Goal: Use online tool/utility

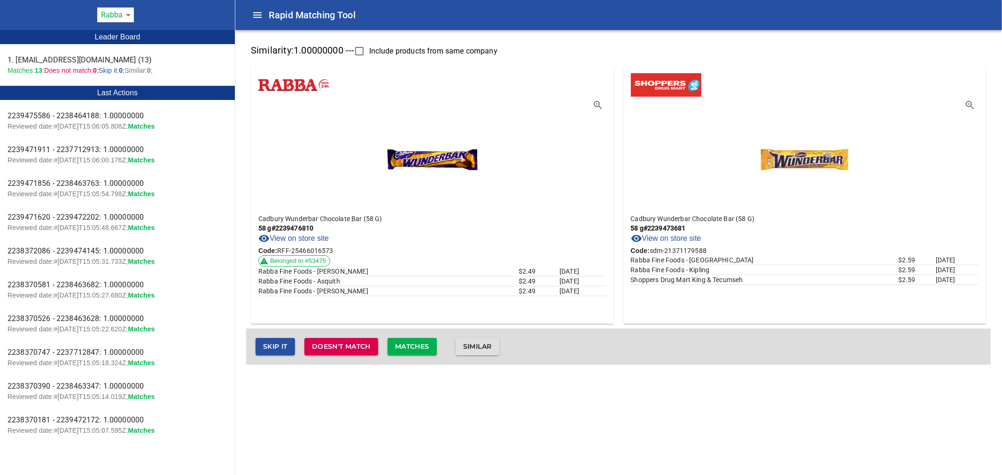
click at [407, 346] on span "Matches" at bounding box center [412, 347] width 34 height 12
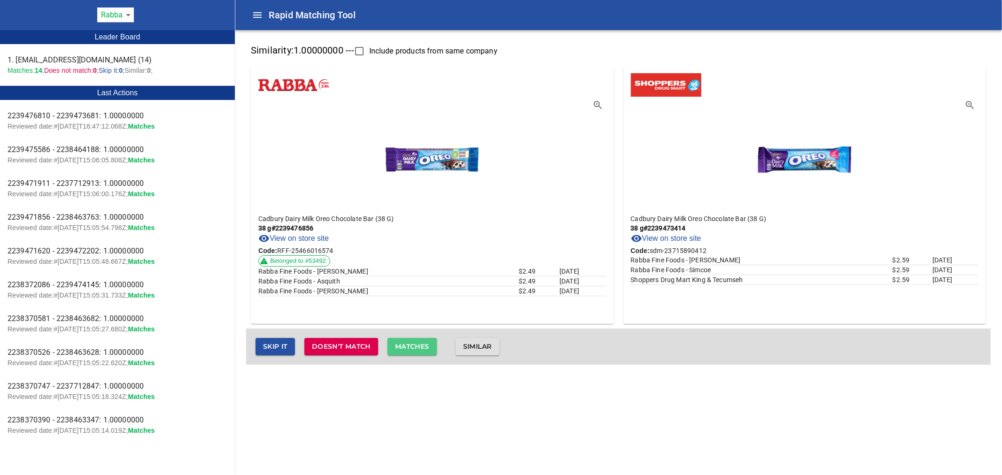
click at [409, 347] on span "Matches" at bounding box center [412, 347] width 34 height 12
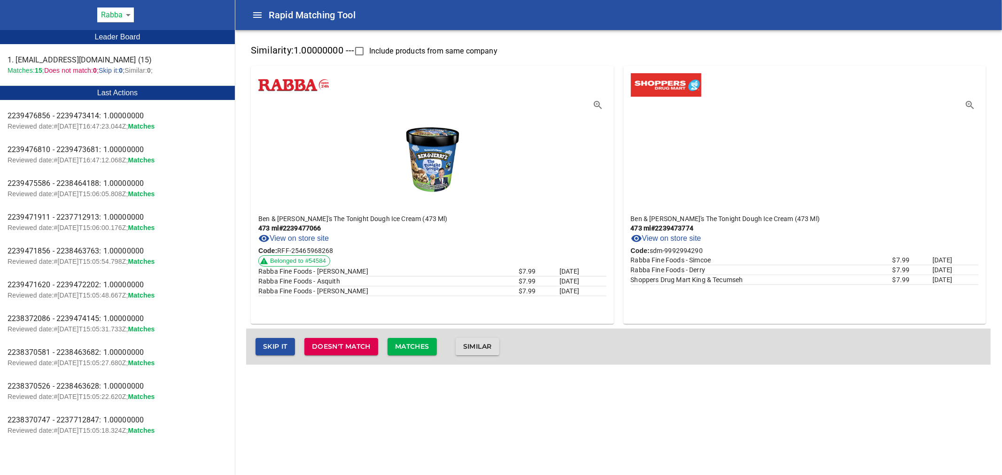
click at [423, 346] on span "Matches" at bounding box center [412, 347] width 34 height 12
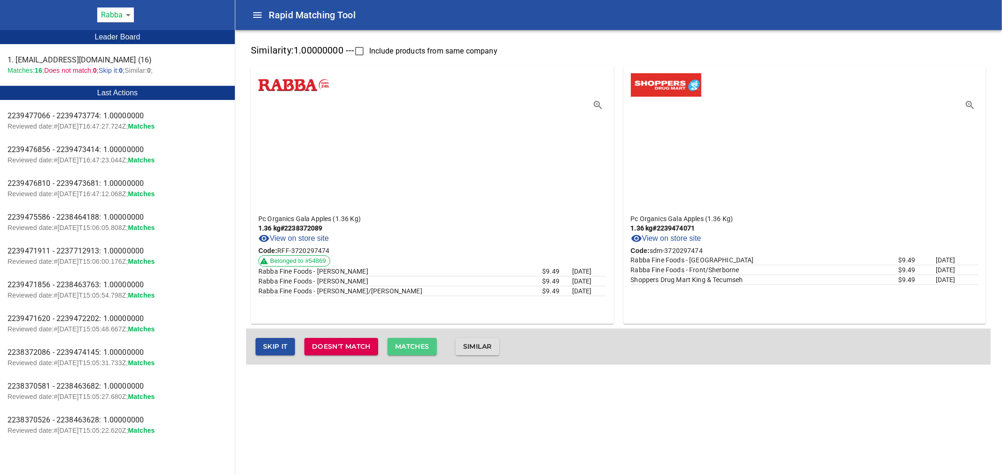
click at [417, 341] on span "Matches" at bounding box center [412, 347] width 34 height 12
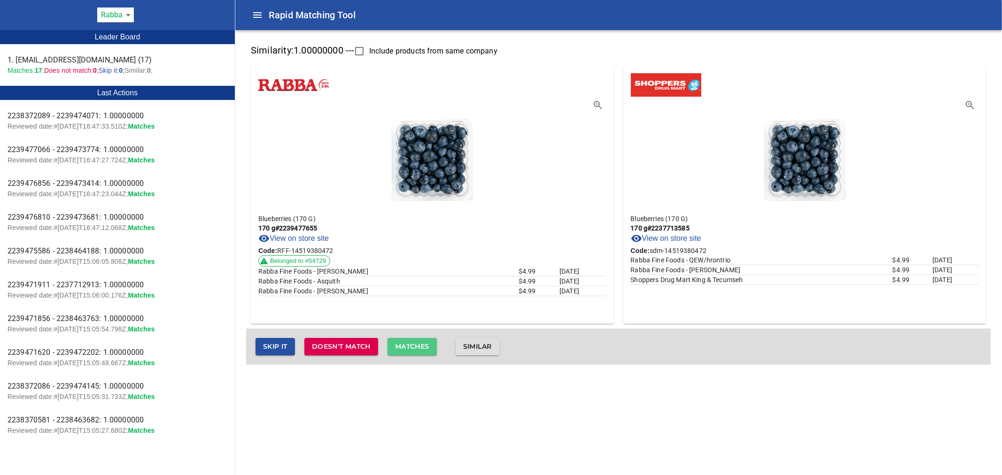
click at [417, 341] on span "Matches" at bounding box center [412, 347] width 34 height 12
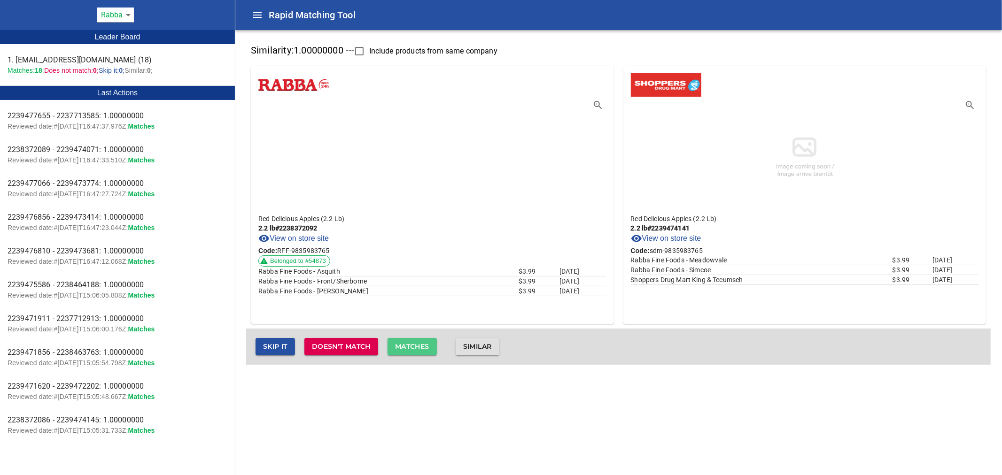
click at [417, 341] on span "Matches" at bounding box center [412, 347] width 34 height 12
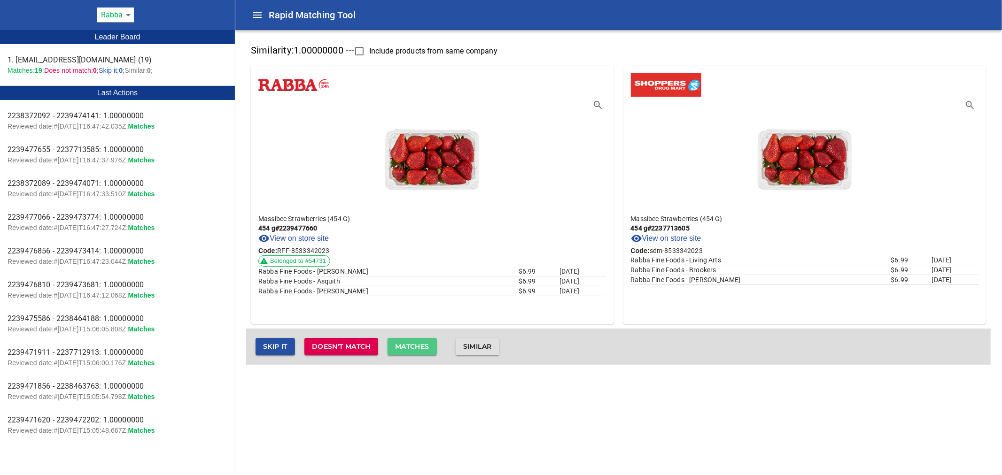
click at [417, 341] on span "Matches" at bounding box center [412, 347] width 34 height 12
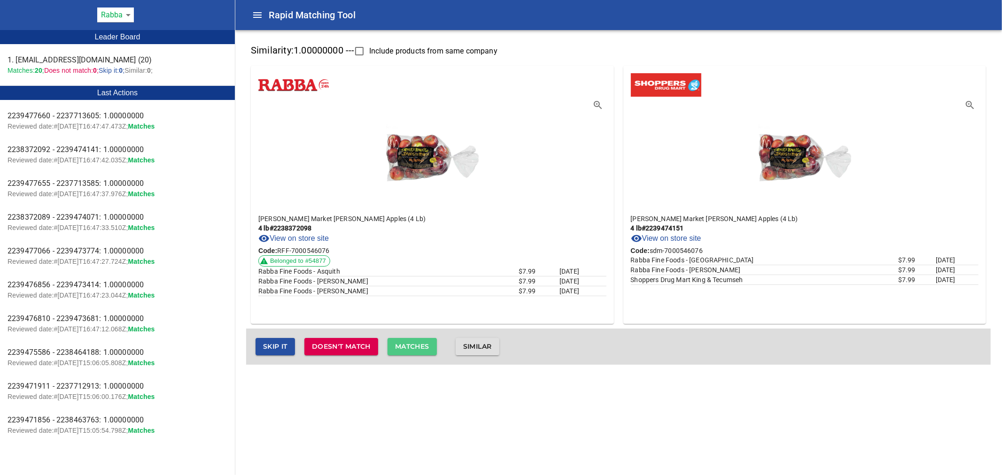
click at [417, 341] on span "Matches" at bounding box center [412, 347] width 34 height 12
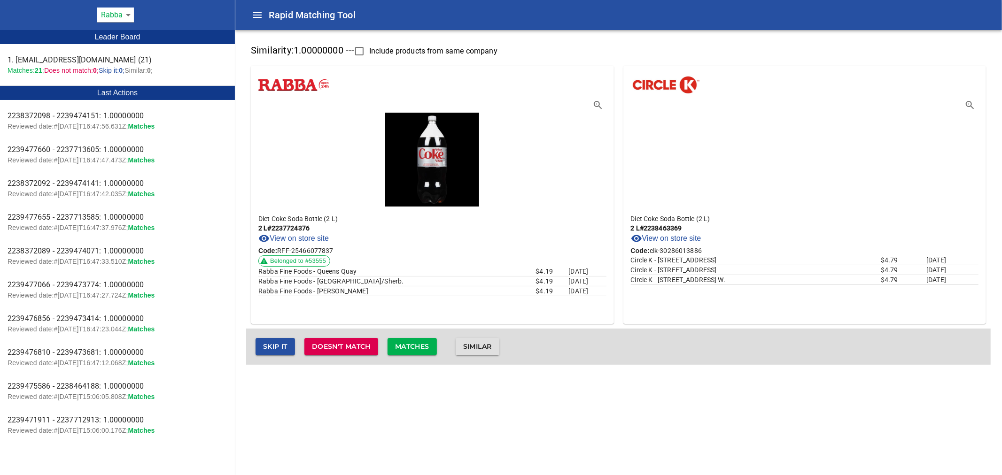
click at [417, 341] on span "Matches" at bounding box center [412, 347] width 34 height 12
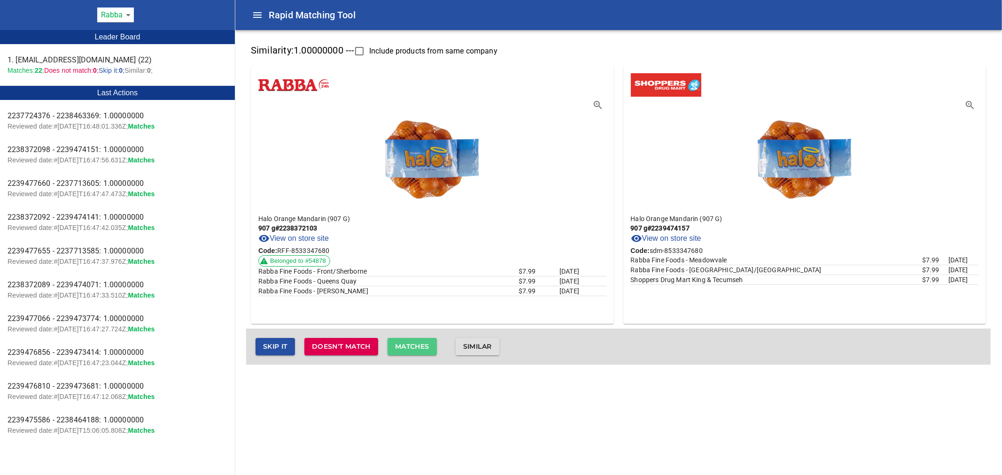
click at [417, 341] on span "Matches" at bounding box center [412, 347] width 34 height 12
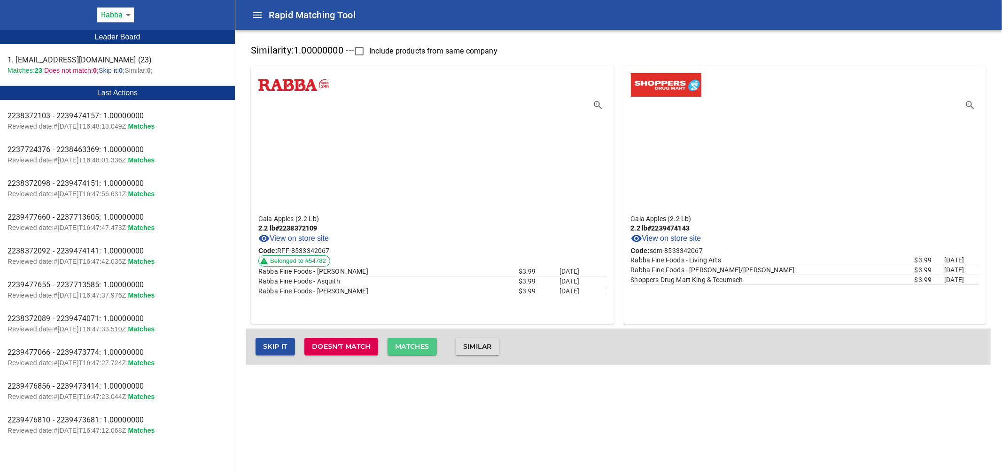
click at [417, 341] on span "Matches" at bounding box center [412, 347] width 34 height 12
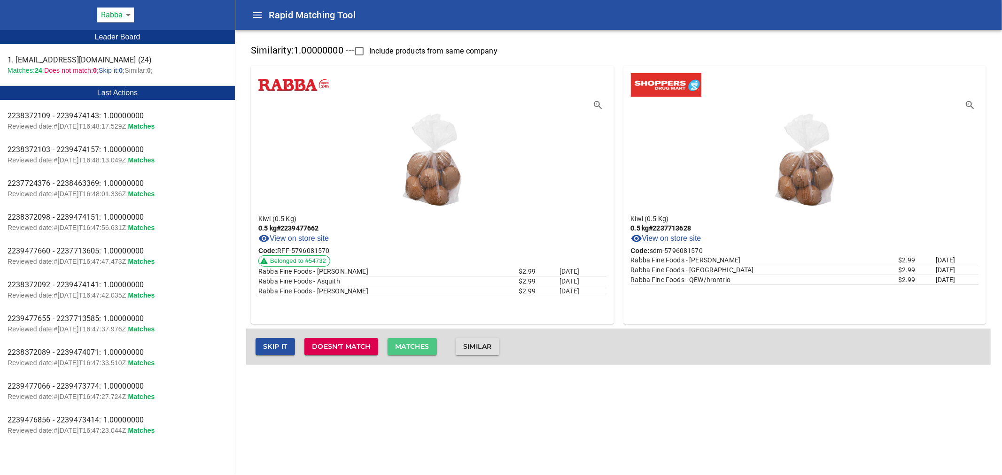
click at [417, 341] on span "Matches" at bounding box center [412, 347] width 34 height 12
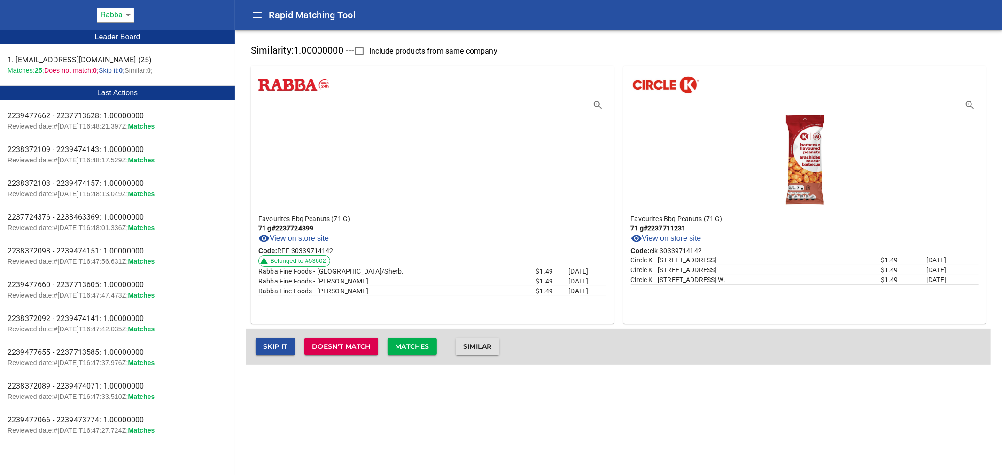
click at [417, 341] on span "Matches" at bounding box center [412, 347] width 34 height 12
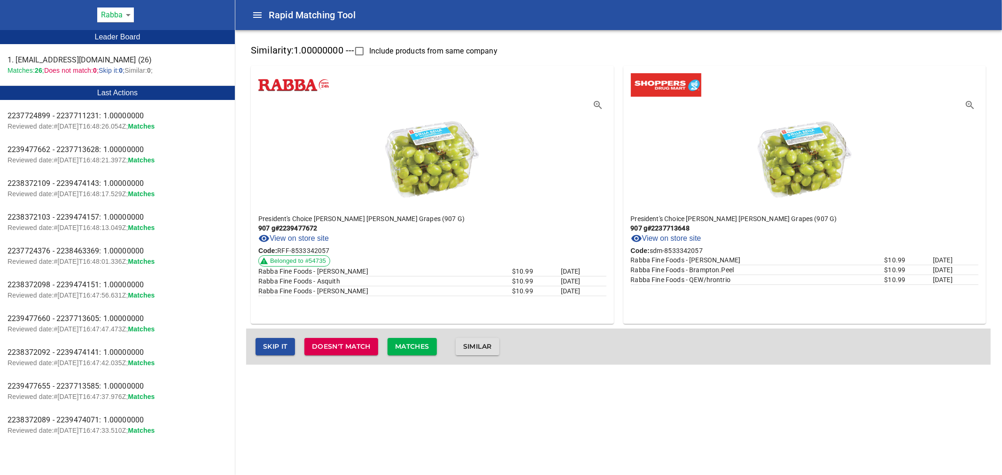
click at [417, 341] on span "Matches" at bounding box center [412, 347] width 34 height 12
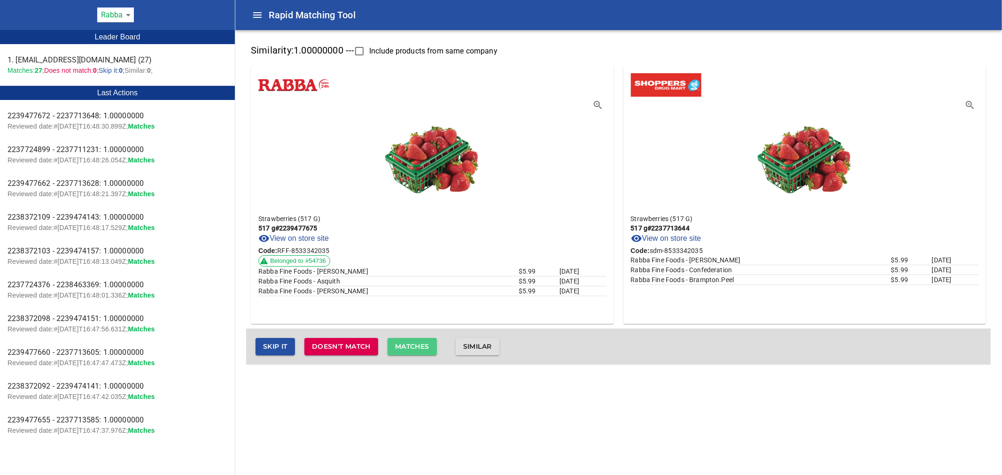
click at [417, 341] on span "Matches" at bounding box center [412, 347] width 34 height 12
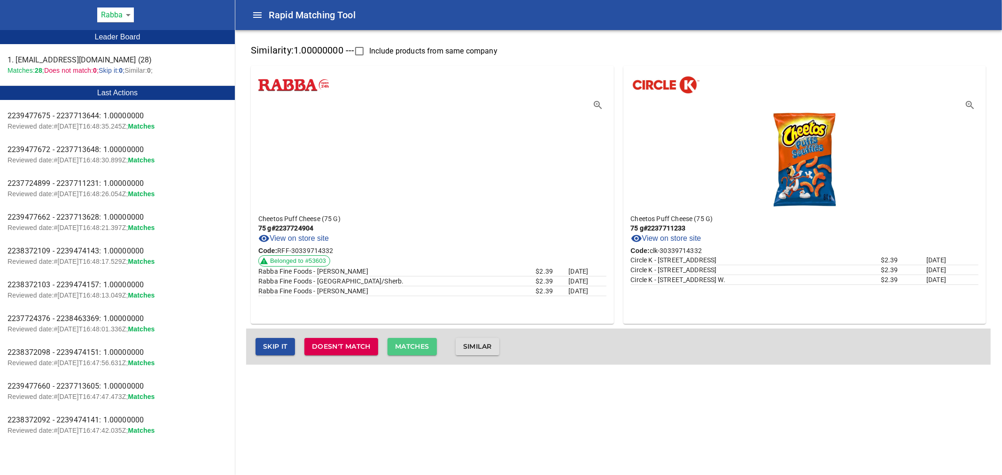
click at [417, 341] on span "Matches" at bounding box center [412, 347] width 34 height 12
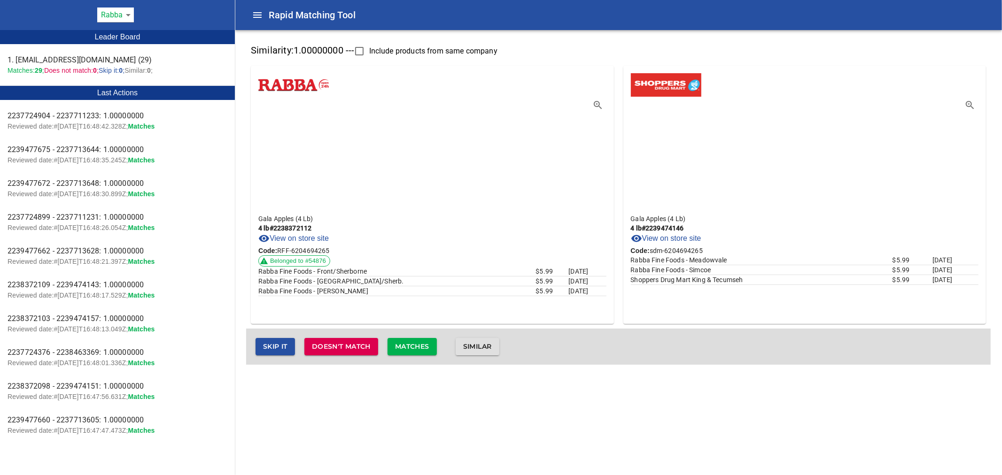
click at [426, 350] on span "Matches" at bounding box center [412, 347] width 34 height 12
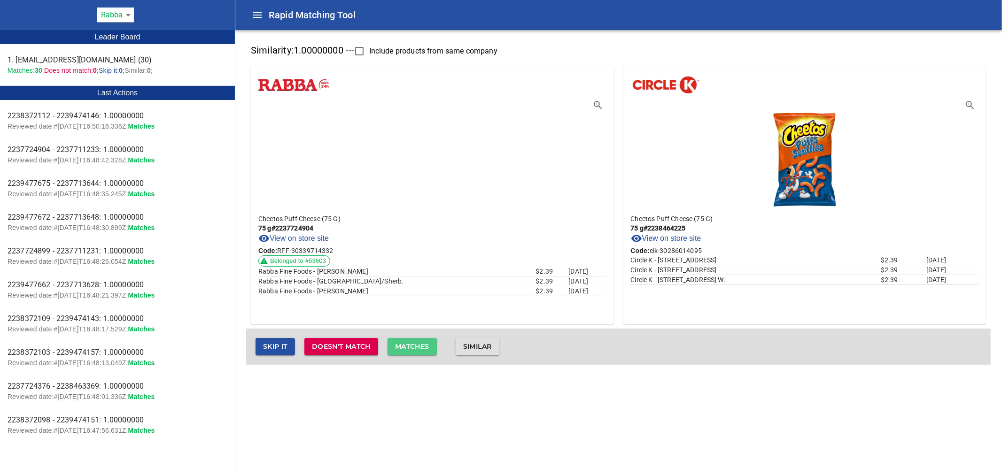
click at [426, 350] on span "Matches" at bounding box center [412, 347] width 34 height 12
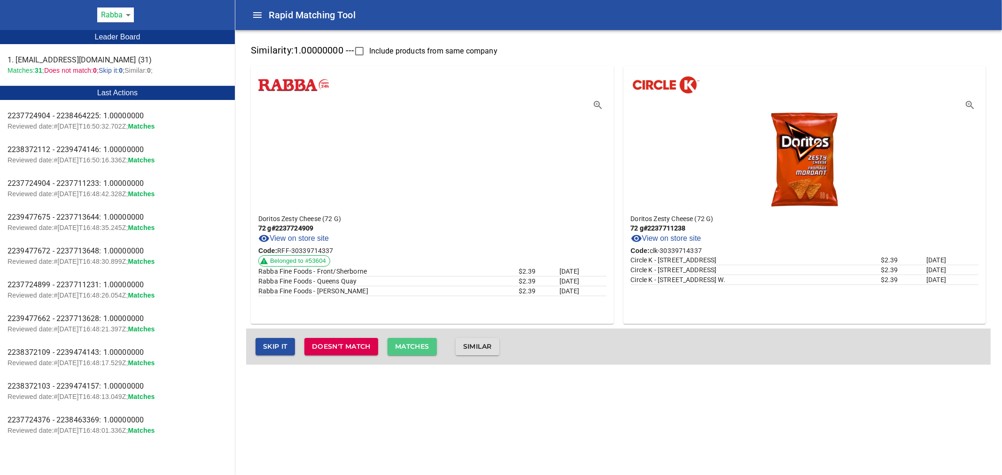
click at [426, 350] on span "Matches" at bounding box center [412, 347] width 34 height 12
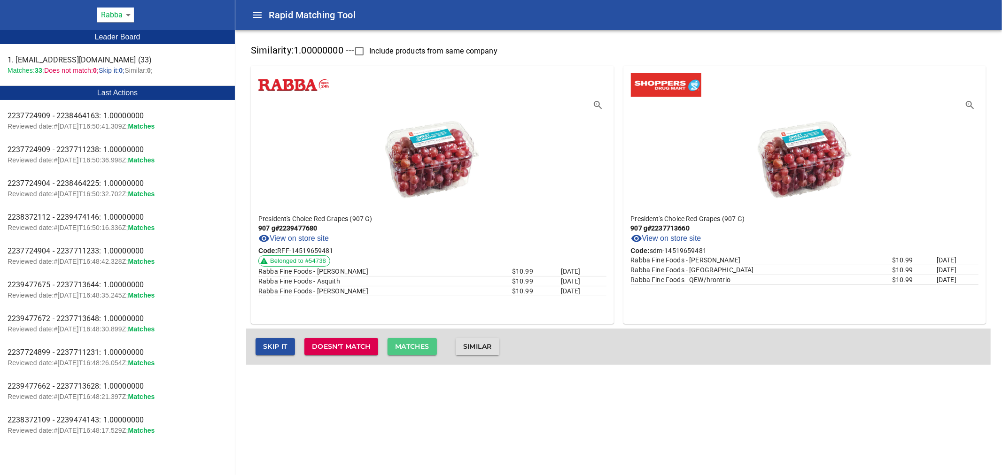
click at [426, 350] on span "Matches" at bounding box center [412, 347] width 34 height 12
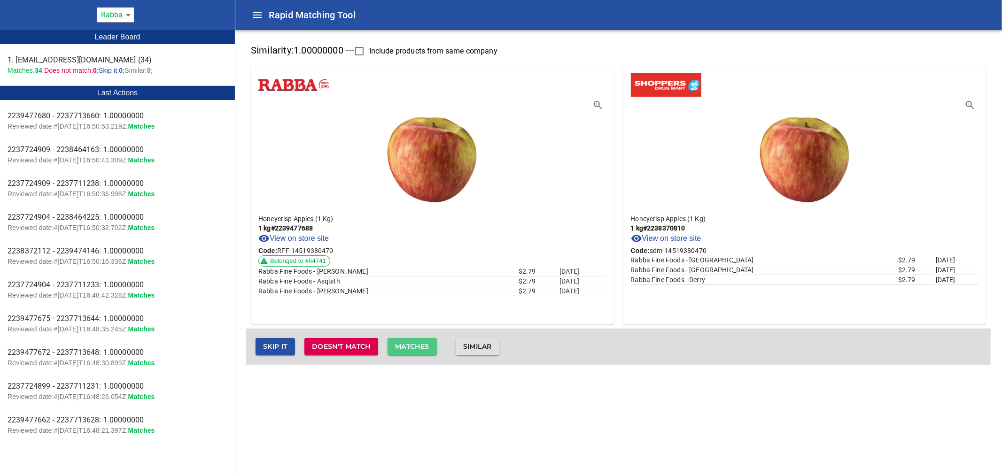
click at [426, 347] on span "Matches" at bounding box center [412, 347] width 34 height 12
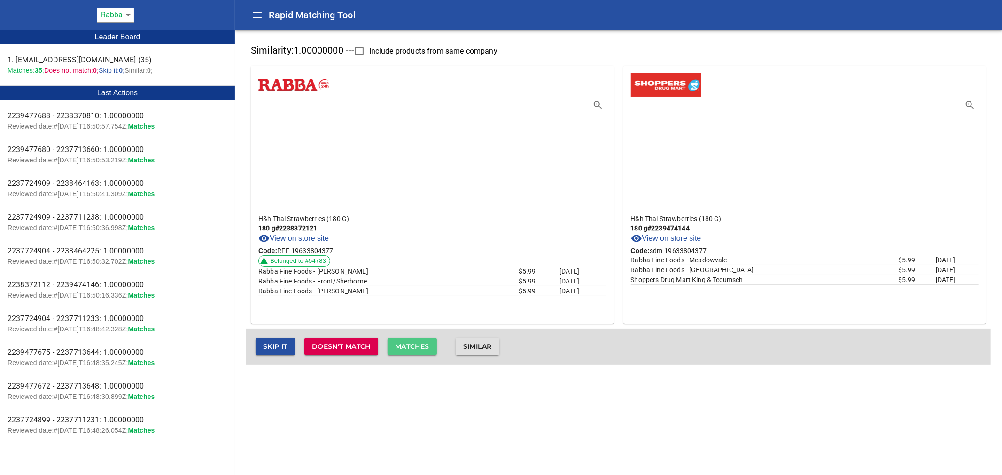
click at [426, 347] on span "Matches" at bounding box center [412, 347] width 34 height 12
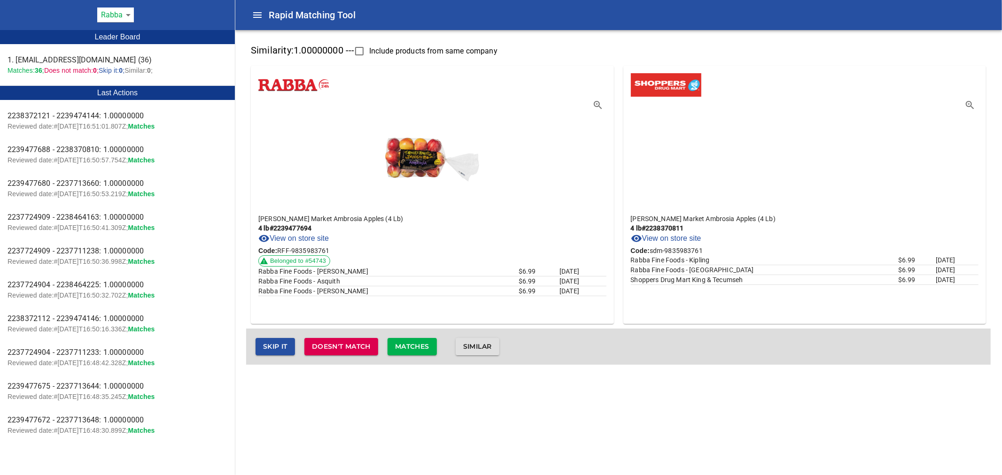
click at [426, 347] on span "Matches" at bounding box center [412, 347] width 34 height 12
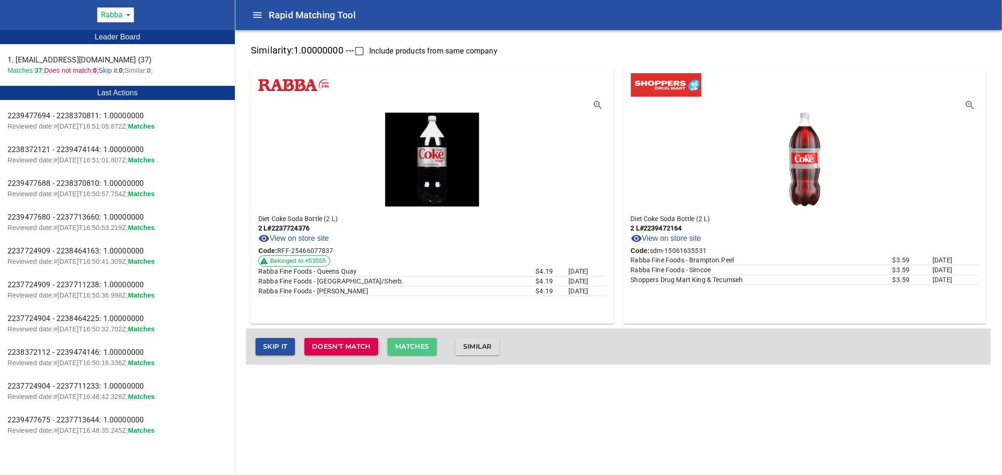
click at [426, 347] on span "Matches" at bounding box center [412, 347] width 34 height 12
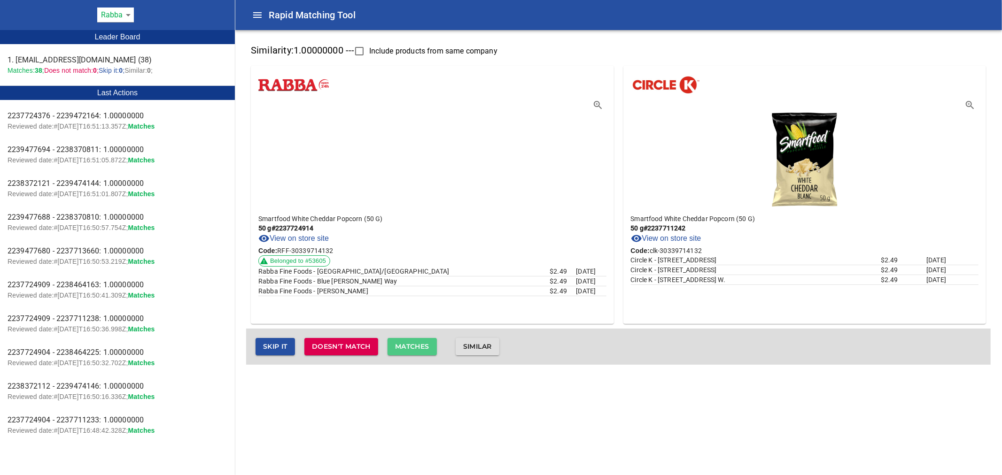
click at [426, 347] on span "Matches" at bounding box center [412, 347] width 34 height 12
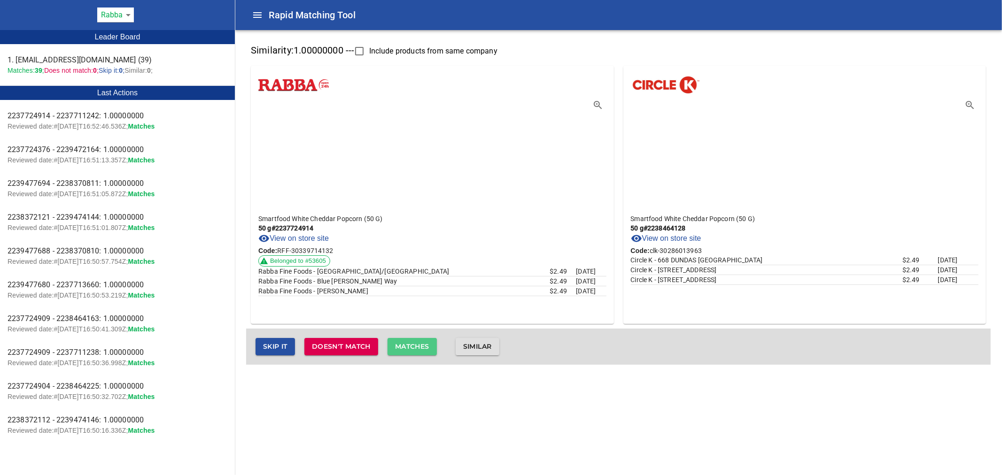
click at [426, 347] on span "Matches" at bounding box center [412, 347] width 34 height 12
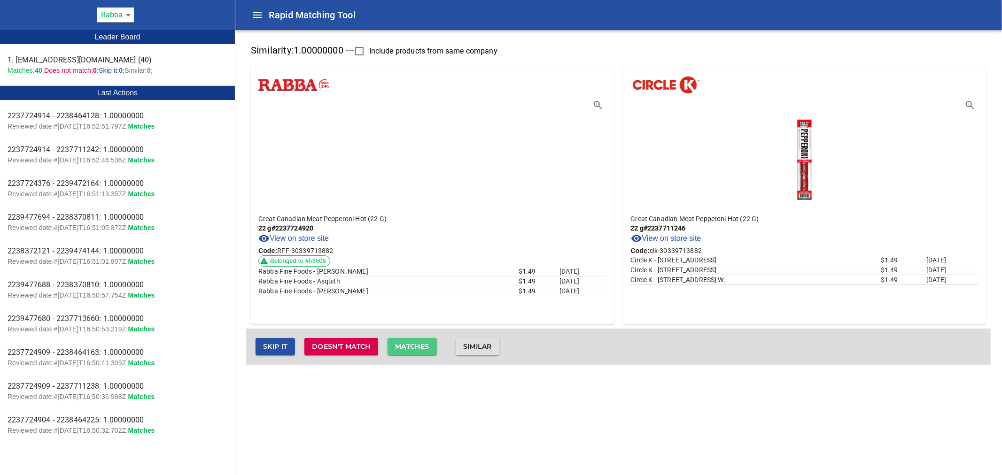
click at [426, 347] on span "Matches" at bounding box center [412, 347] width 34 height 12
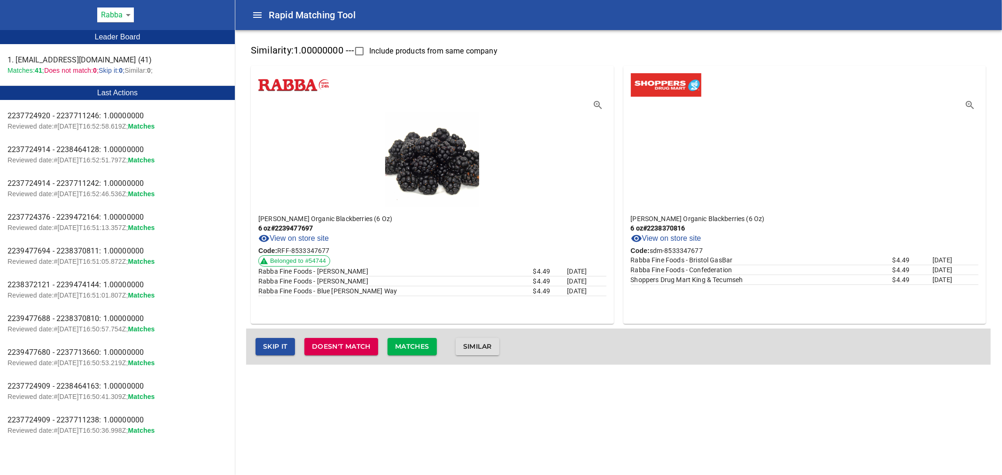
click at [429, 348] on span "Matches" at bounding box center [412, 347] width 34 height 12
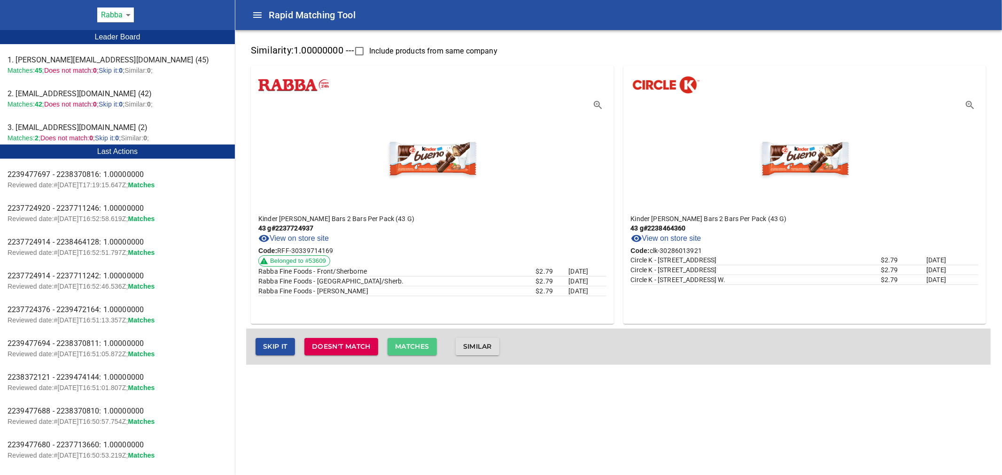
click at [422, 349] on span "Matches" at bounding box center [412, 347] width 34 height 12
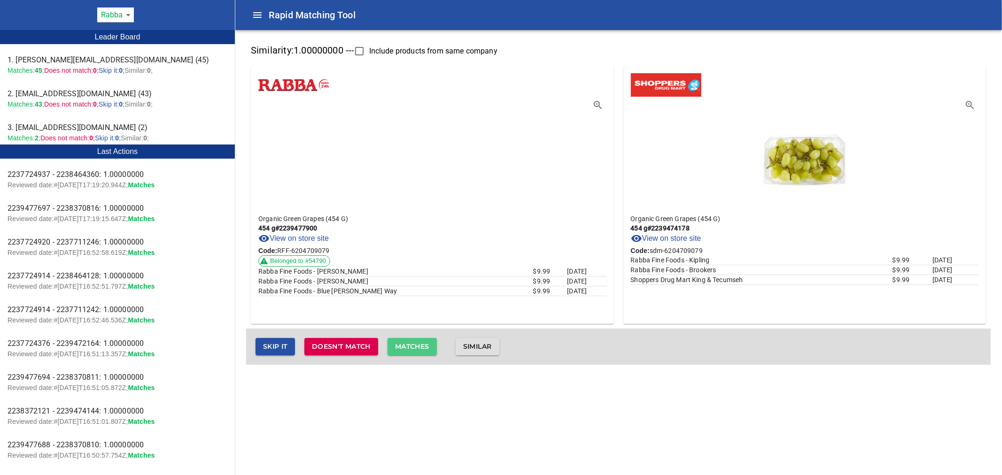
click at [422, 349] on span "Matches" at bounding box center [412, 347] width 34 height 12
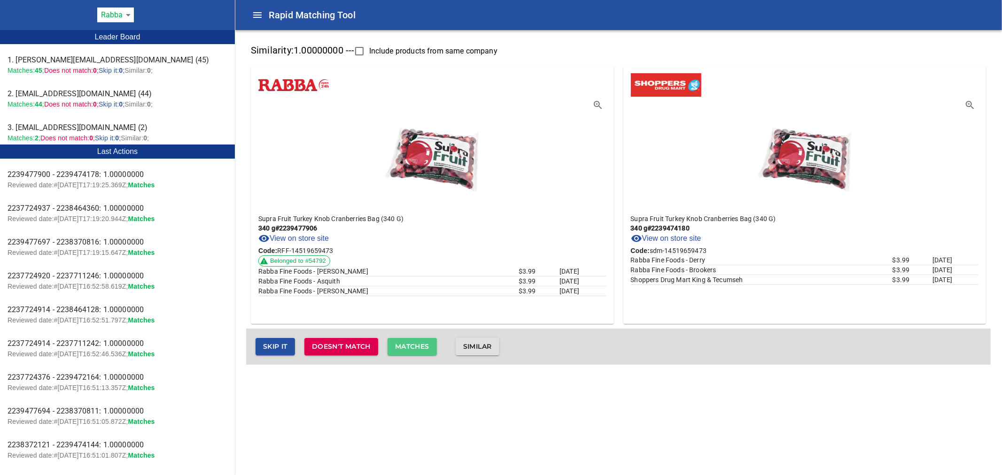
click at [422, 349] on span "Matches" at bounding box center [412, 347] width 34 height 12
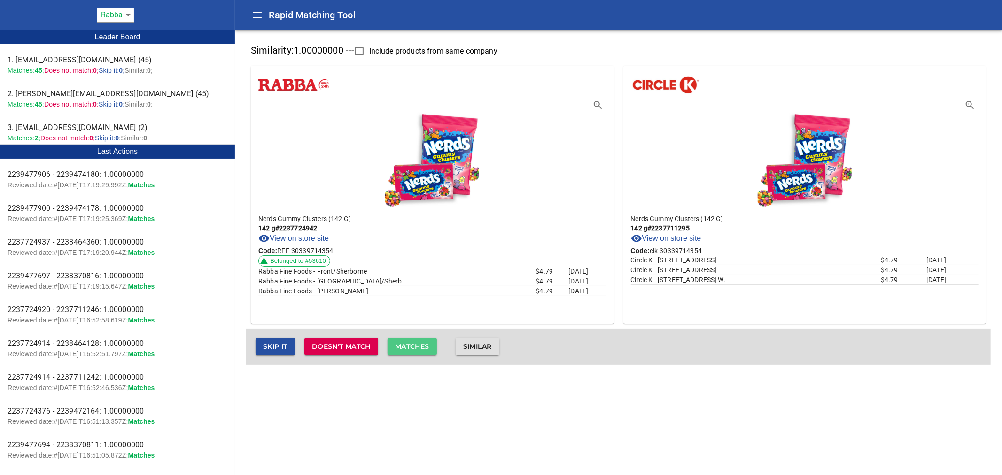
click at [422, 349] on span "Matches" at bounding box center [412, 347] width 34 height 12
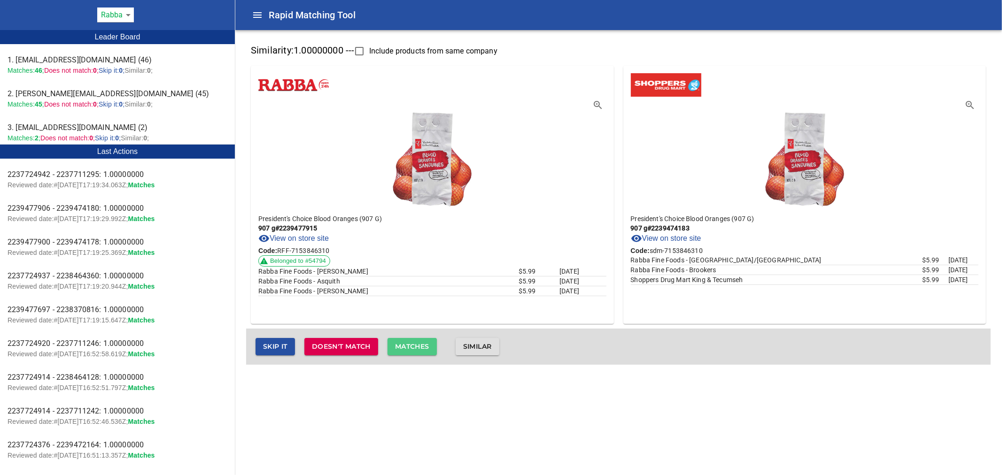
click at [422, 349] on span "Matches" at bounding box center [412, 347] width 34 height 12
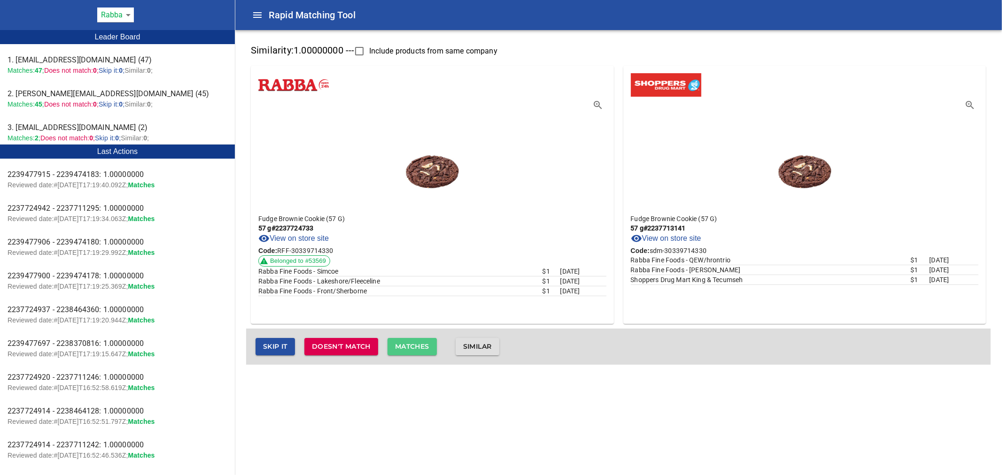
click at [422, 349] on span "Matches" at bounding box center [412, 347] width 34 height 12
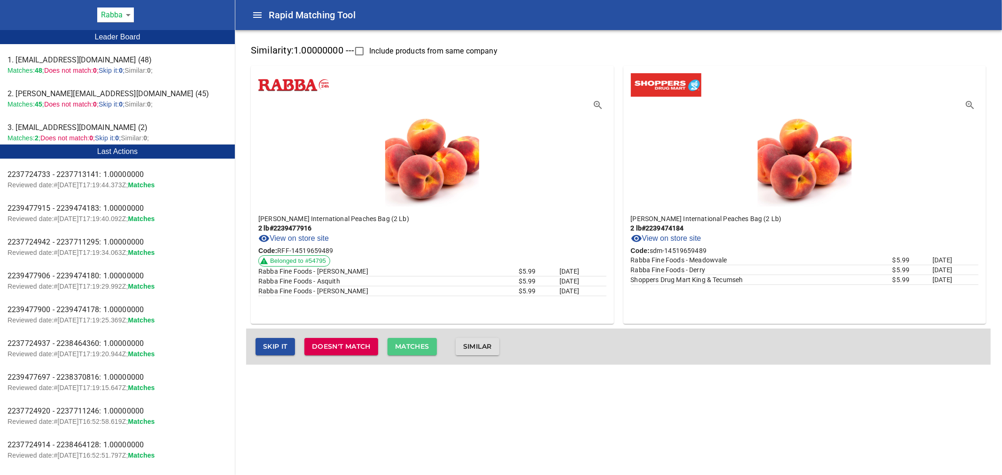
click at [424, 339] on button "Matches" at bounding box center [411, 346] width 49 height 17
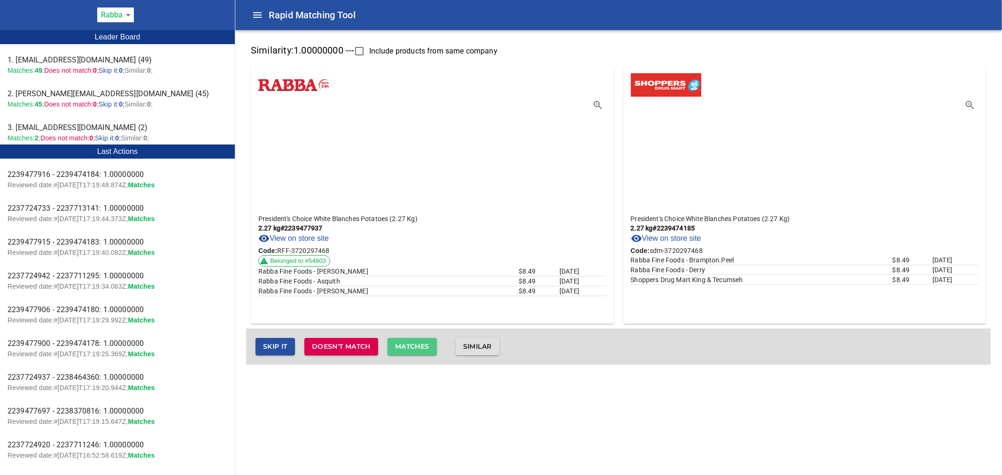
click at [425, 346] on span "Matches" at bounding box center [412, 347] width 34 height 12
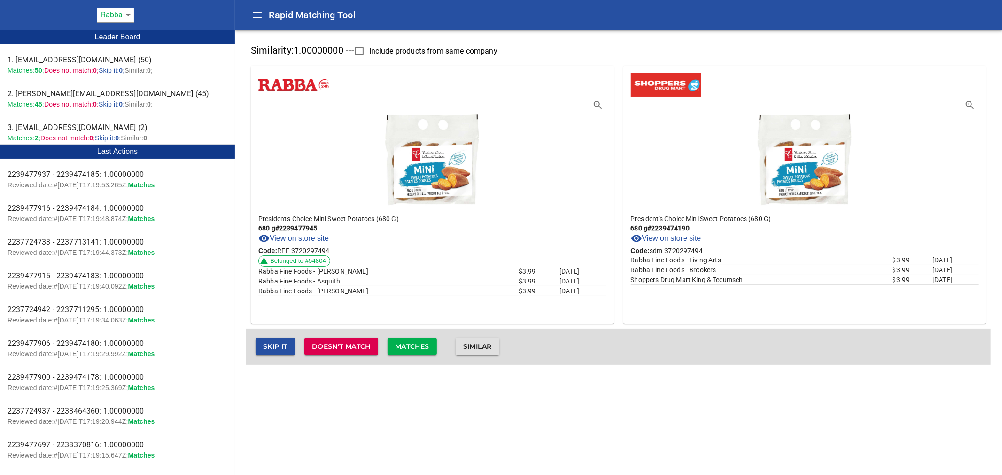
click at [425, 346] on span "Matches" at bounding box center [412, 347] width 34 height 12
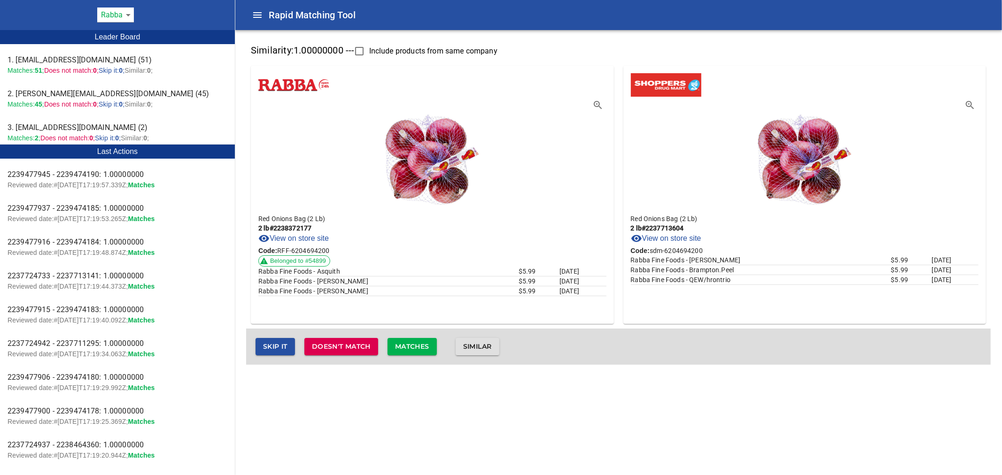
click at [426, 341] on span "Matches" at bounding box center [412, 347] width 34 height 12
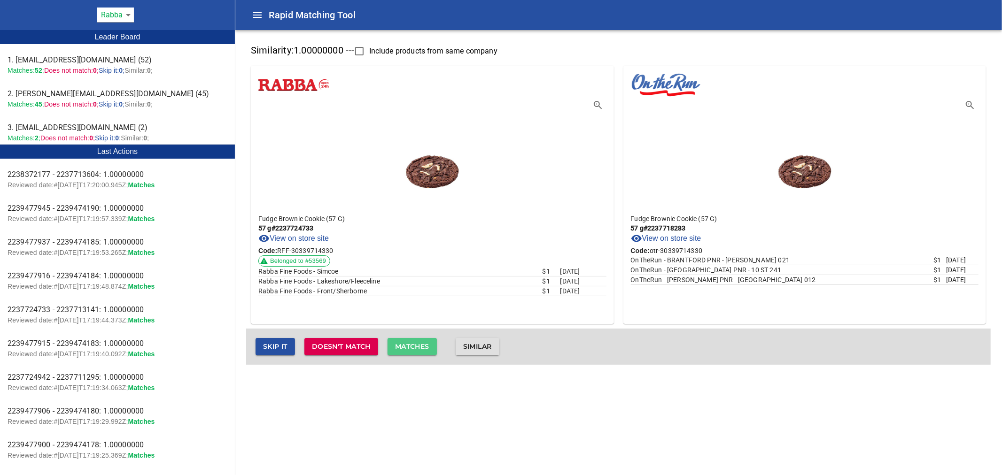
click at [426, 341] on span "Matches" at bounding box center [412, 347] width 34 height 12
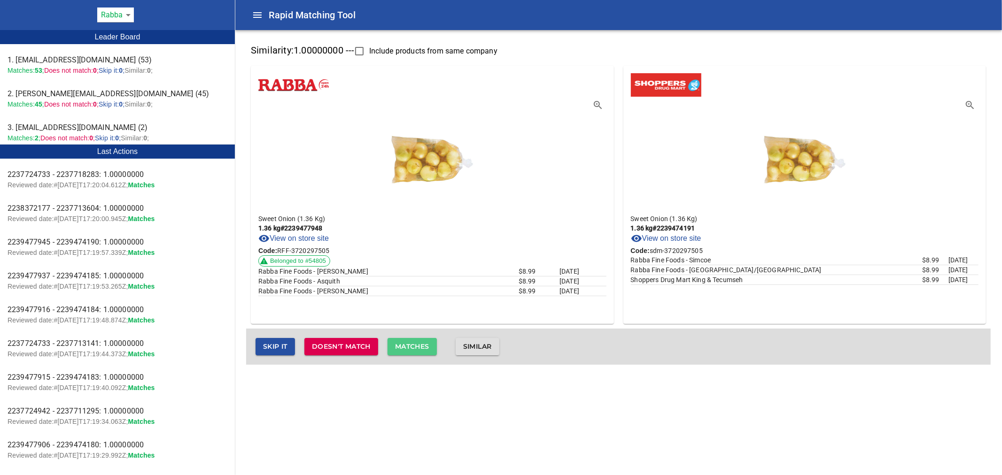
click at [426, 341] on span "Matches" at bounding box center [412, 347] width 34 height 12
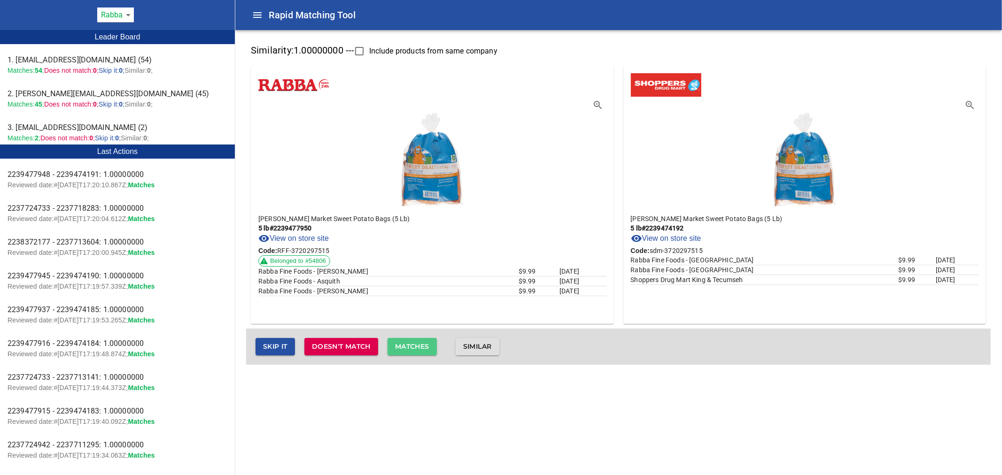
click at [426, 341] on span "Matches" at bounding box center [412, 347] width 34 height 12
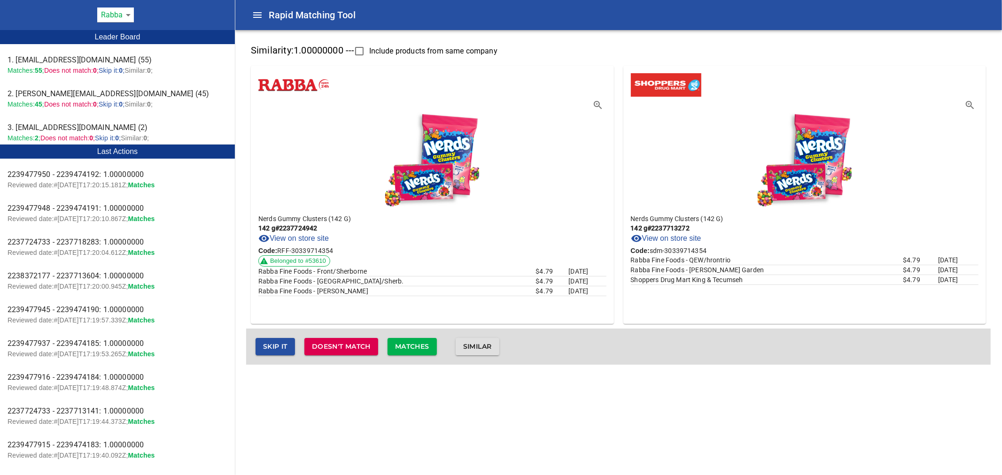
click at [426, 341] on span "Matches" at bounding box center [412, 347] width 34 height 12
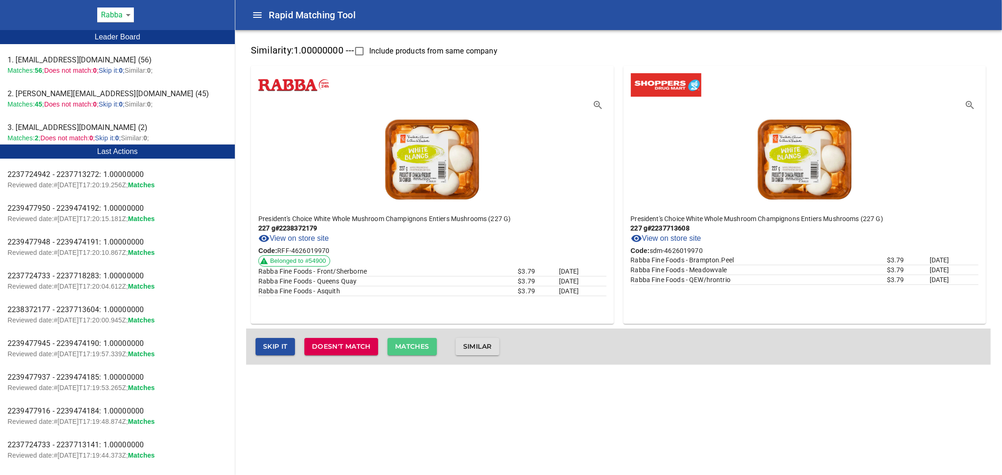
click at [426, 341] on span "Matches" at bounding box center [412, 347] width 34 height 12
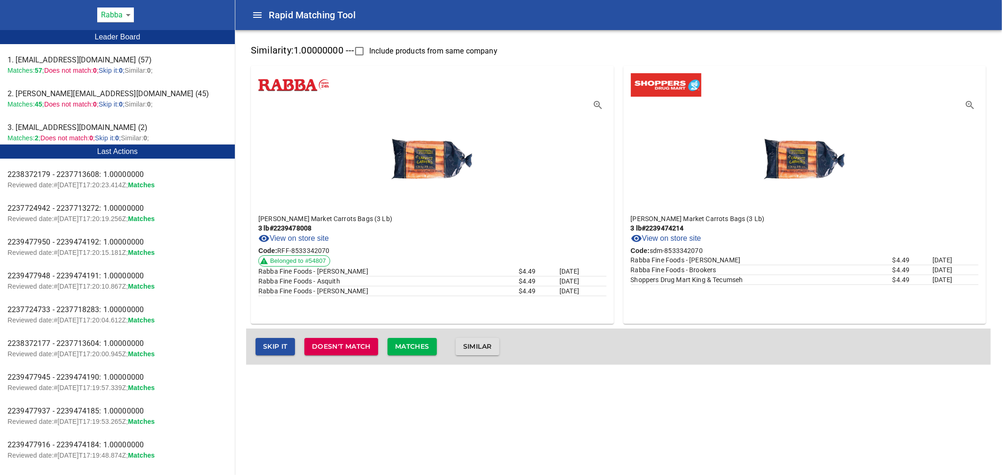
click at [427, 347] on span "Matches" at bounding box center [412, 347] width 34 height 12
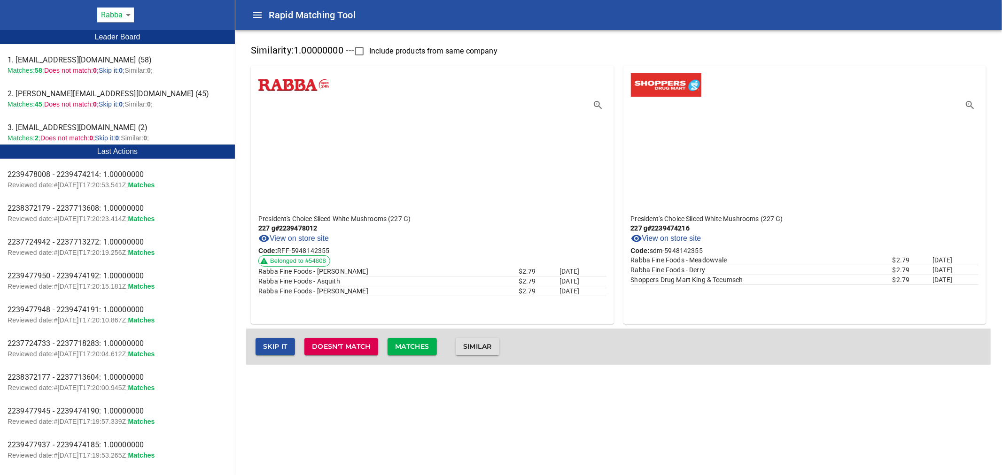
click at [427, 346] on span "Matches" at bounding box center [412, 347] width 34 height 12
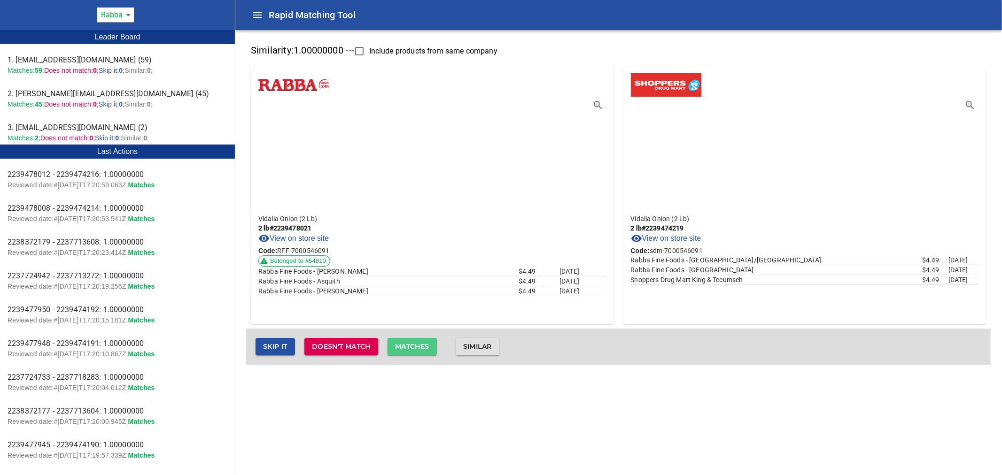
click at [427, 346] on span "Matches" at bounding box center [412, 347] width 34 height 12
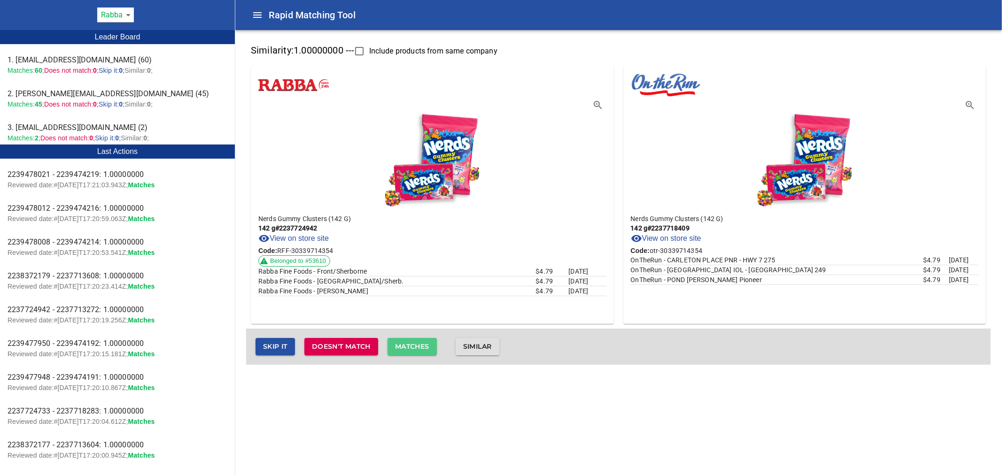
click at [427, 346] on span "Matches" at bounding box center [412, 347] width 34 height 12
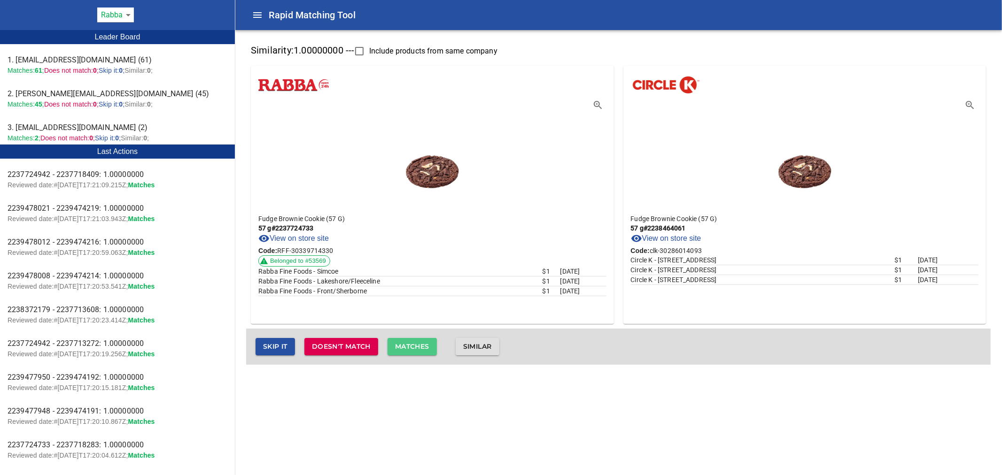
click at [427, 346] on span "Matches" at bounding box center [412, 347] width 34 height 12
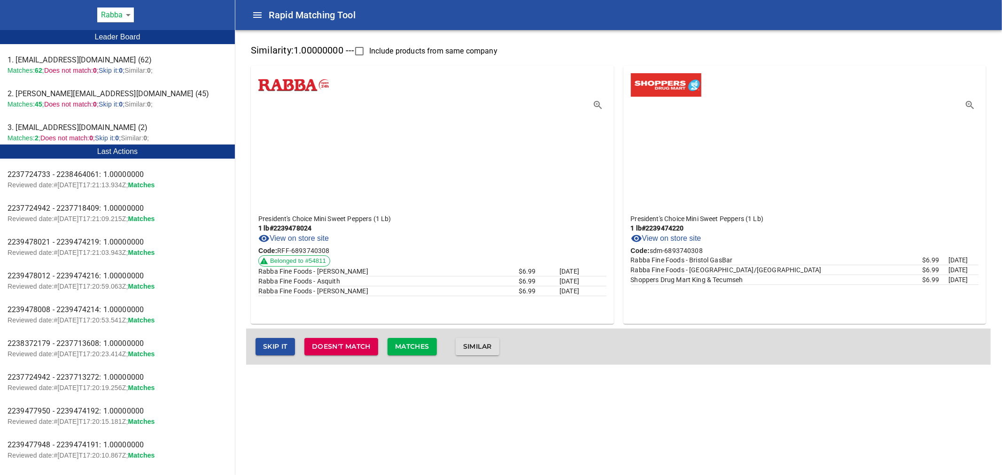
click at [427, 346] on span "Matches" at bounding box center [412, 347] width 34 height 12
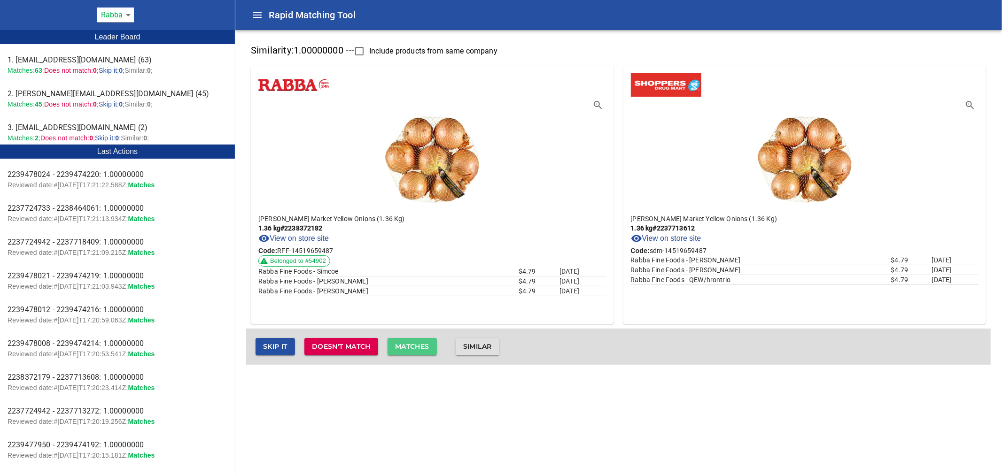
click at [427, 346] on span "Matches" at bounding box center [412, 347] width 34 height 12
